Goal: Task Accomplishment & Management: Complete application form

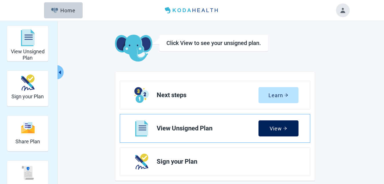
click at [288, 129] on button "View" at bounding box center [279, 128] width 40 height 16
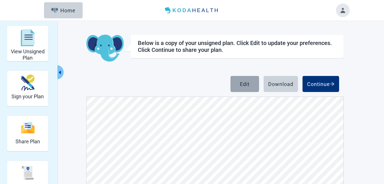
click at [248, 84] on div "Edit" at bounding box center [245, 84] width 10 height 6
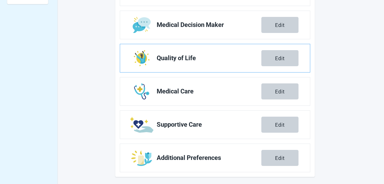
scroll to position [239, 0]
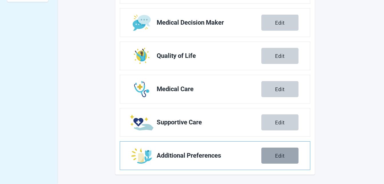
click at [283, 155] on div "Edit" at bounding box center [280, 156] width 10 height 6
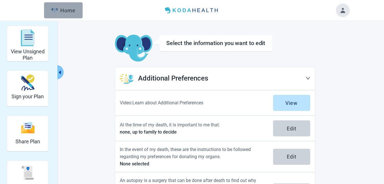
click at [75, 11] on div "Home" at bounding box center [63, 10] width 25 height 6
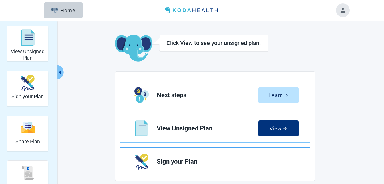
click at [234, 165] on link "Sign your Plan" at bounding box center [215, 161] width 190 height 28
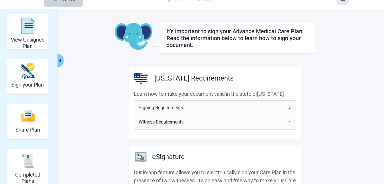
scroll to position [29, 0]
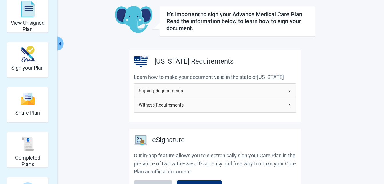
click at [286, 90] on div "Signing Requirements" at bounding box center [215, 91] width 162 height 14
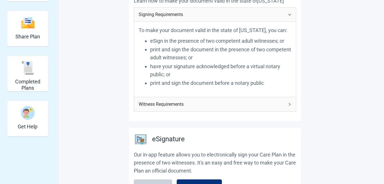
scroll to position [114, 0]
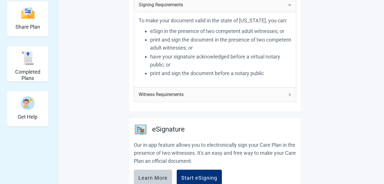
click at [289, 94] on icon "right" at bounding box center [289, 94] width 3 height 3
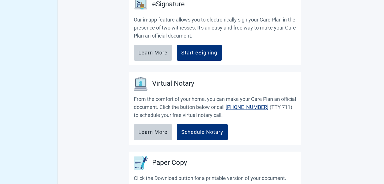
scroll to position [372, 0]
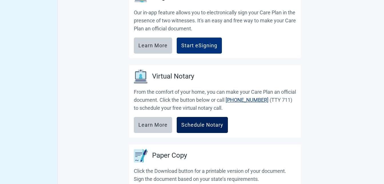
click at [216, 122] on div "Schedule Notary" at bounding box center [202, 125] width 42 height 6
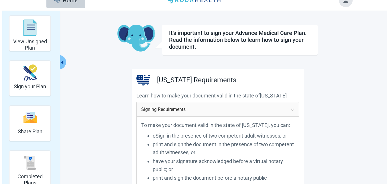
scroll to position [0, 0]
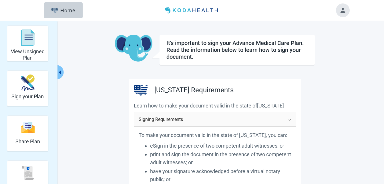
click at [347, 11] on button "Toggle account menu" at bounding box center [343, 10] width 14 height 14
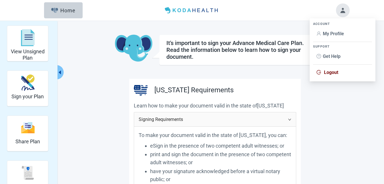
click at [338, 70] on span "Logout" at bounding box center [331, 72] width 14 height 5
